Goal: Use online tool/utility: Use online tool/utility

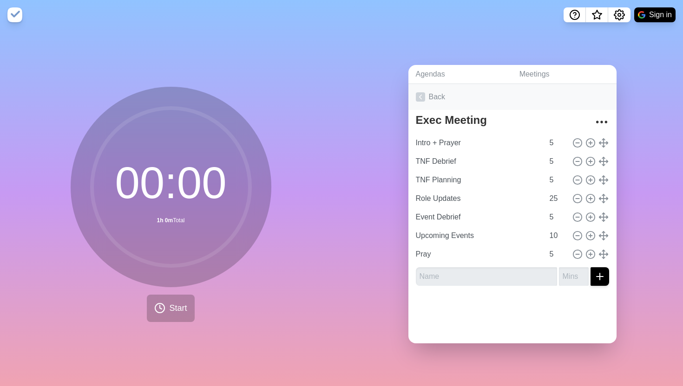
click at [426, 96] on link "Back" at bounding box center [512, 97] width 208 height 26
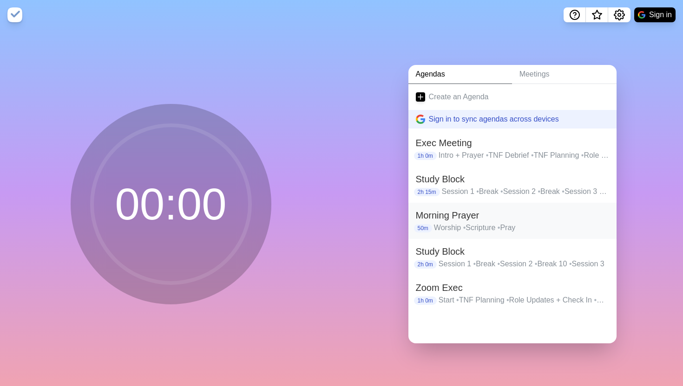
click at [458, 217] on h2 "Morning Prayer" at bounding box center [512, 216] width 193 height 14
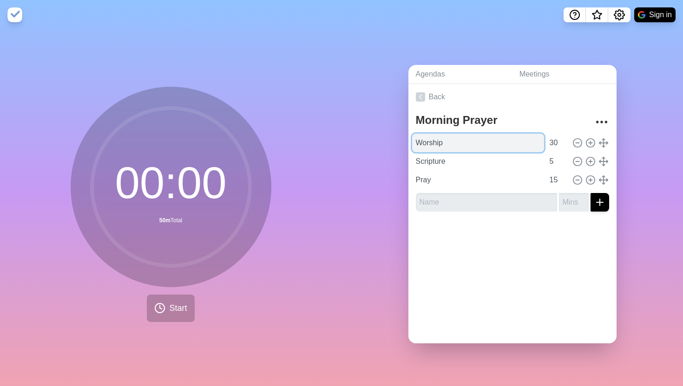
click at [435, 144] on input "Worship" at bounding box center [478, 143] width 132 height 19
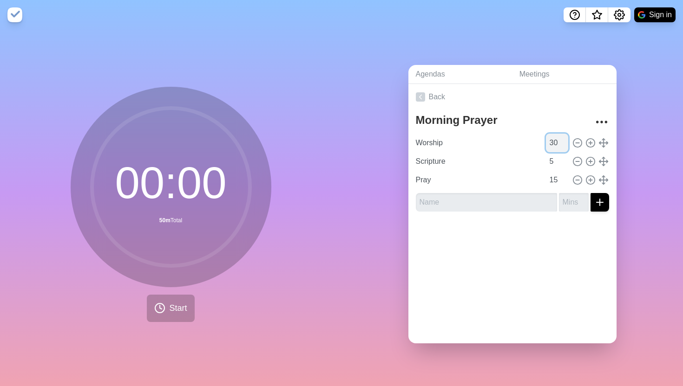
click at [558, 144] on input "30" at bounding box center [557, 143] width 22 height 19
type input "3"
type input "25"
click at [170, 306] on span "Start" at bounding box center [178, 308] width 18 height 13
